Goal: Browse casually

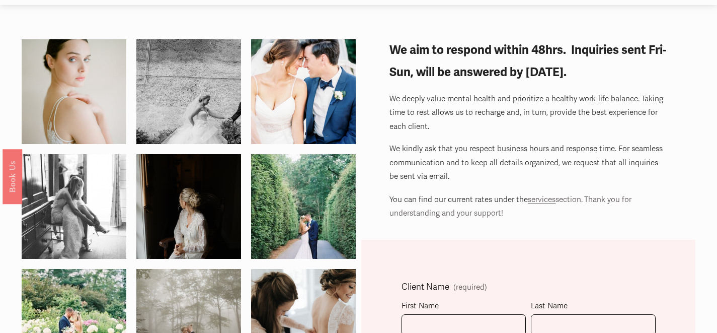
scroll to position [25, 0]
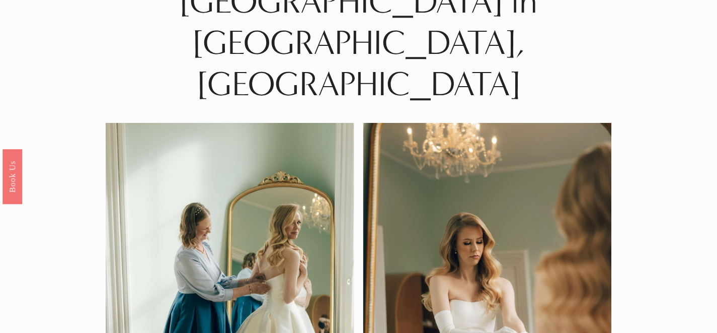
scroll to position [8, 0]
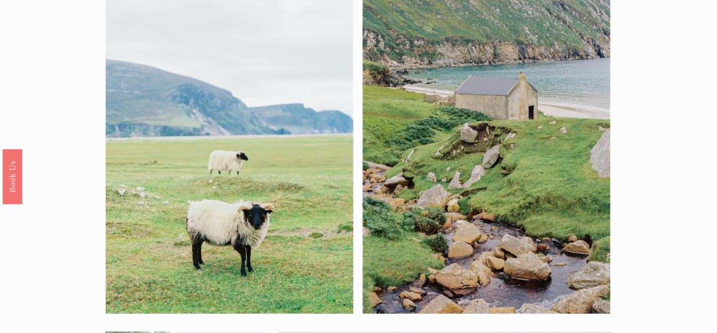
scroll to position [9, 0]
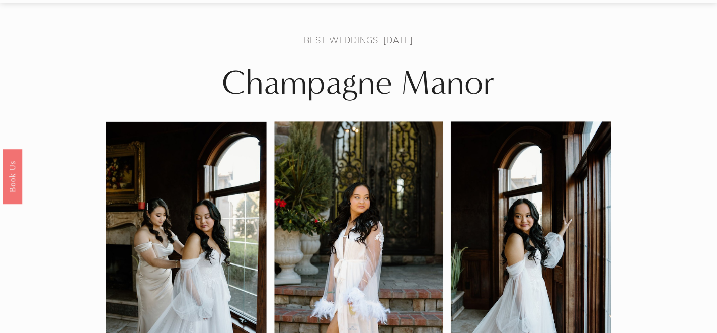
scroll to position [32, 0]
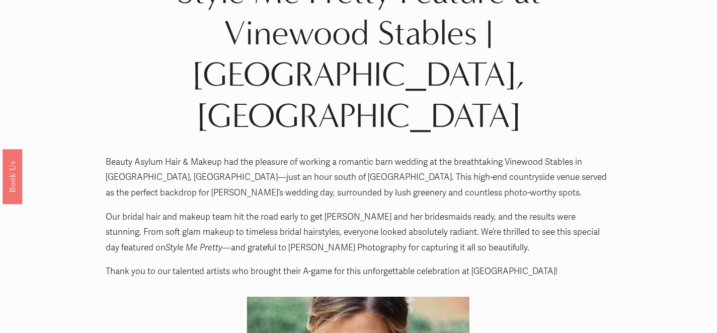
scroll to position [14, 0]
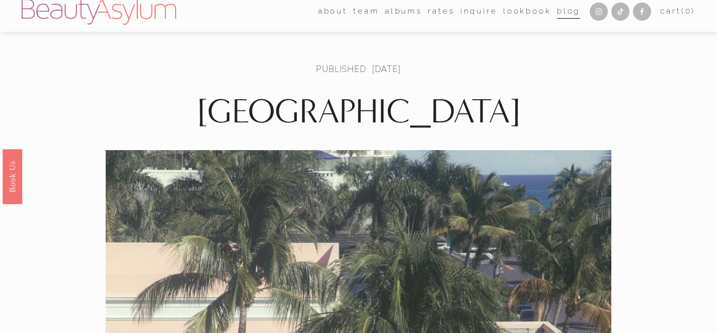
scroll to position [5, 0]
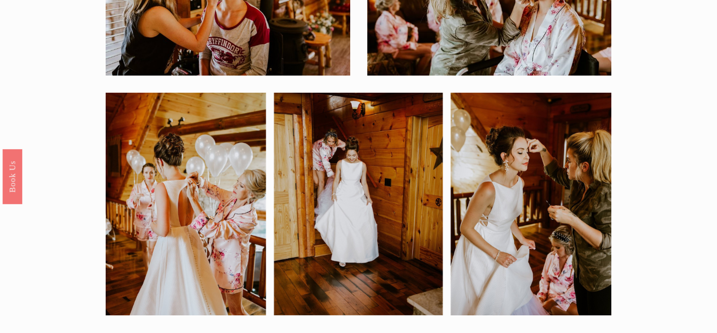
scroll to position [31, 0]
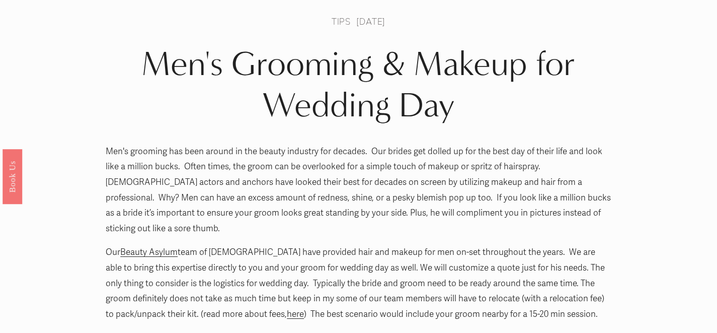
scroll to position [28, 0]
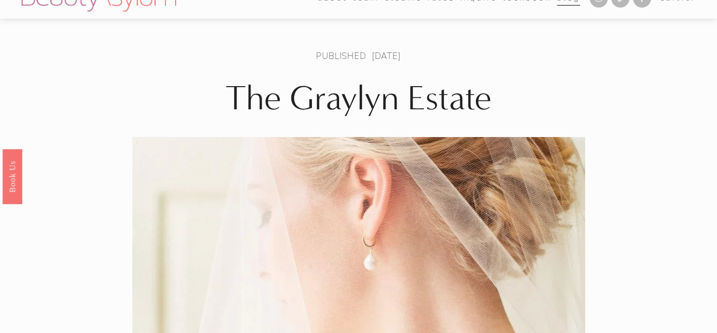
scroll to position [7, 0]
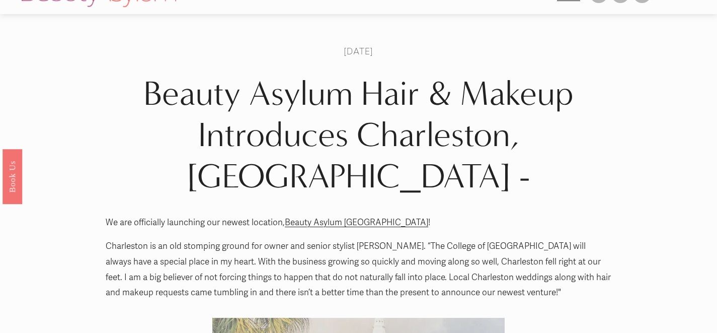
scroll to position [25, 0]
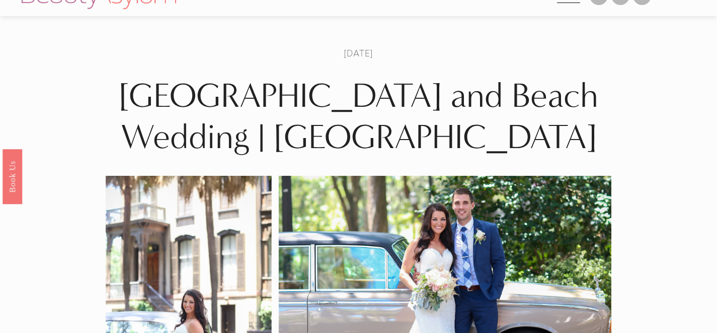
scroll to position [23, 0]
